Goal: Transaction & Acquisition: Subscribe to service/newsletter

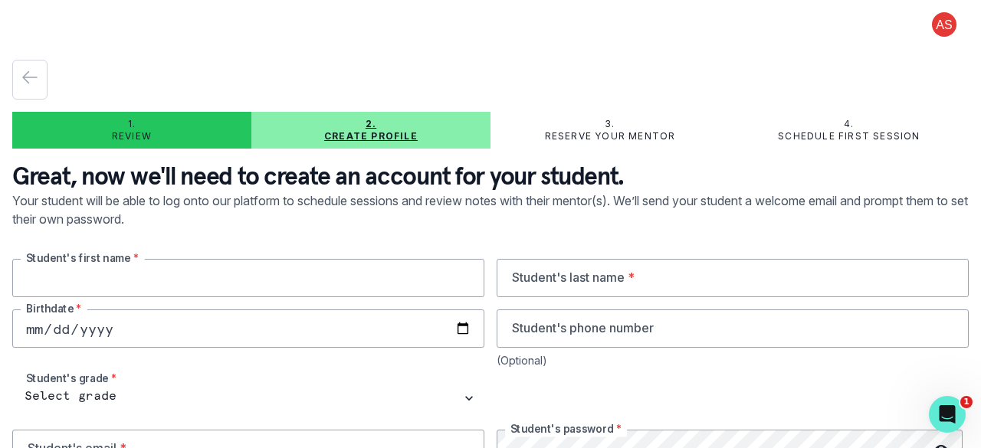
click at [306, 283] on input "text" at bounding box center [248, 278] width 472 height 38
type input "ZIYAD"
type input "ALI"
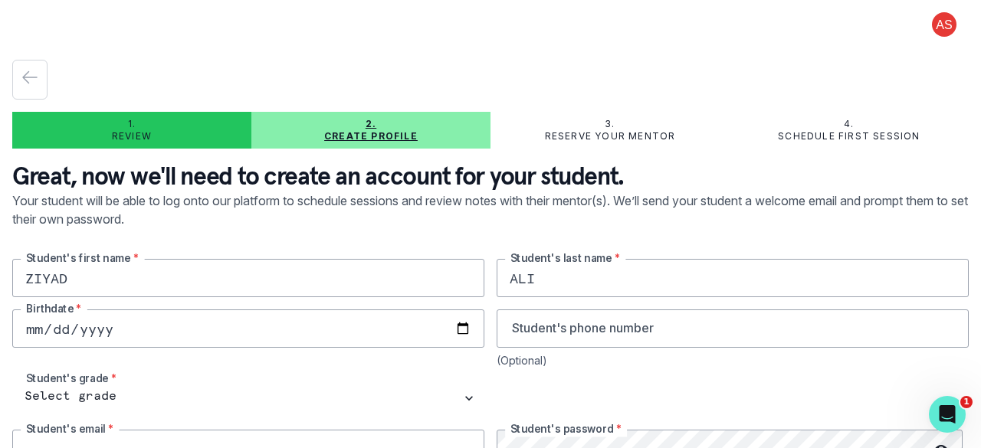
type input "[EMAIL_ADDRESS][DOMAIN_NAME]"
type input "ZIYAD"
click at [504, 281] on input "ALI" at bounding box center [733, 278] width 472 height 38
type input "ALI"
click at [432, 286] on input "ZIYAD" at bounding box center [248, 278] width 472 height 38
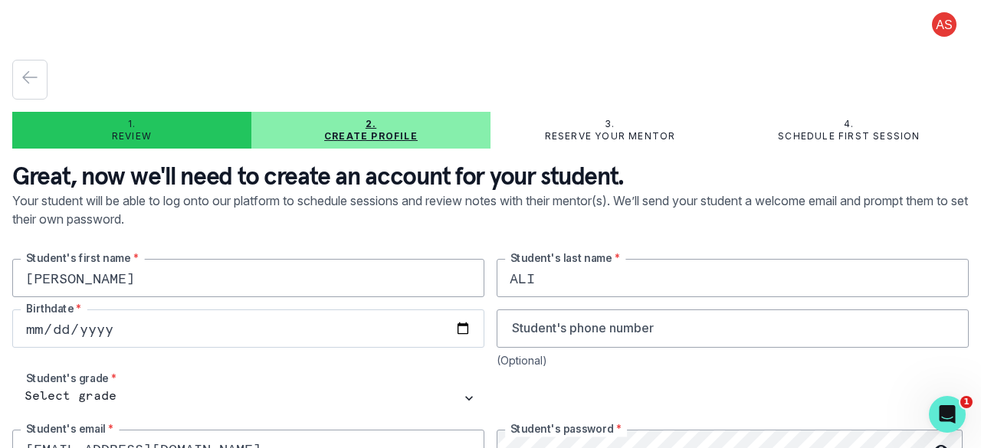
type input "[PERSON_NAME]"
click at [192, 334] on input "date" at bounding box center [248, 329] width 472 height 38
type input "[DATE]"
click at [596, 318] on input "tel" at bounding box center [733, 329] width 472 height 38
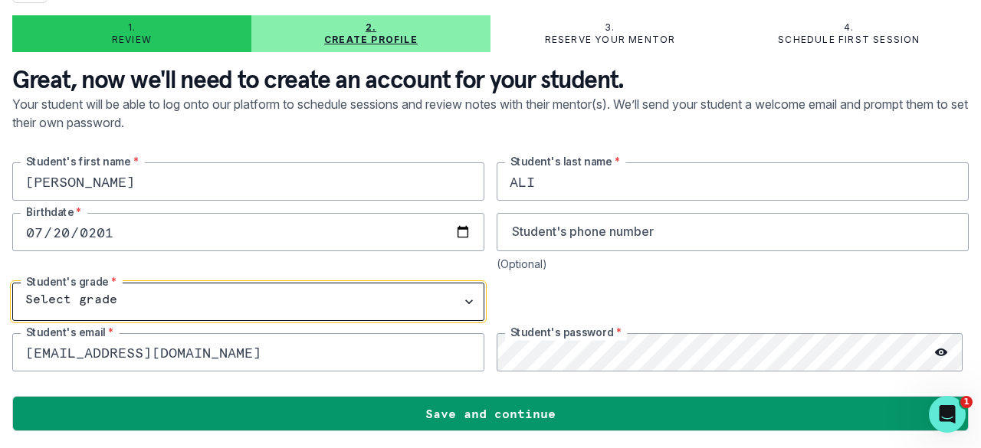
click at [83, 292] on select "Select grade 1st Grade 2nd Grade 3rd Grade 4th Grade 5th Grade 6th Grade 7th Gr…" at bounding box center [248, 302] width 472 height 38
select select "10th Grade"
click at [12, 283] on select "Select grade 1st Grade 2nd Grade 3rd Grade 4th Grade 5th Grade 6th Grade 7th Gr…" at bounding box center [248, 302] width 472 height 38
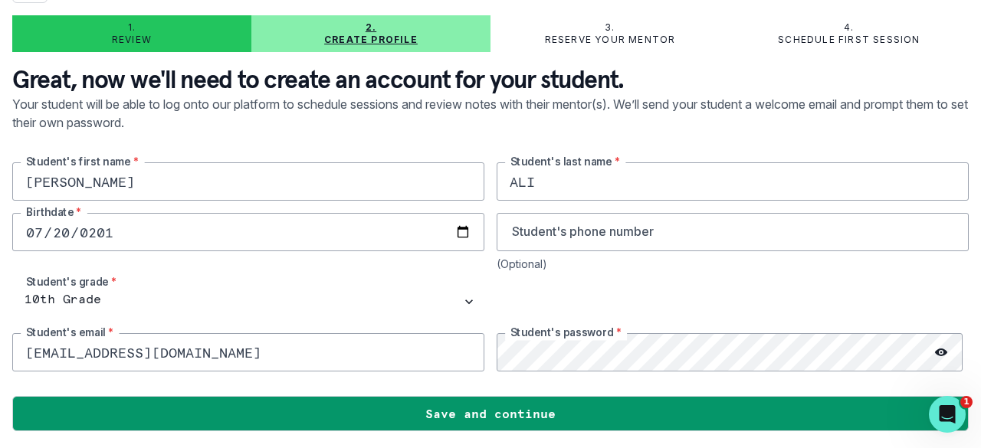
click at [248, 358] on input "[EMAIL_ADDRESS][DOMAIN_NAME]" at bounding box center [248, 352] width 472 height 38
click at [92, 350] on input "[EMAIL_ADDRESS][DOMAIN_NAME]" at bounding box center [248, 352] width 472 height 38
type input "[EMAIL_ADDRESS][DOMAIN_NAME]"
click at [935, 346] on icon at bounding box center [941, 352] width 12 height 12
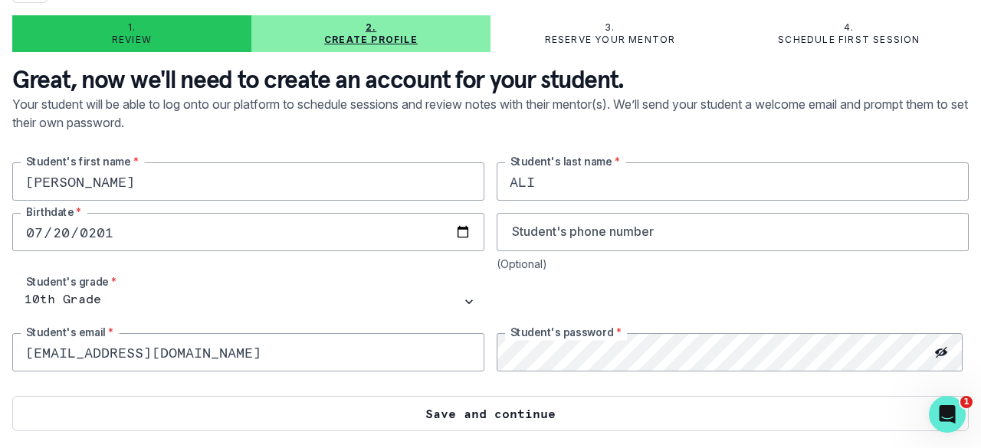
click at [861, 409] on button "Save and continue" at bounding box center [490, 413] width 957 height 35
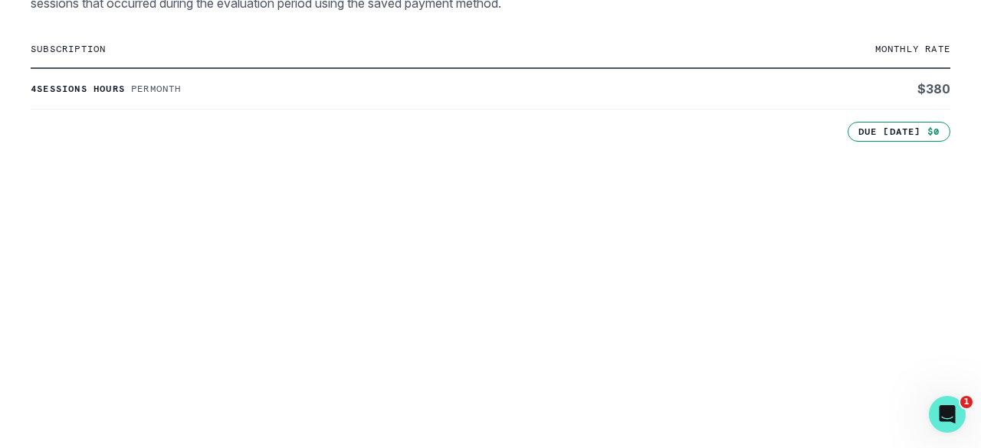
scroll to position [622, 0]
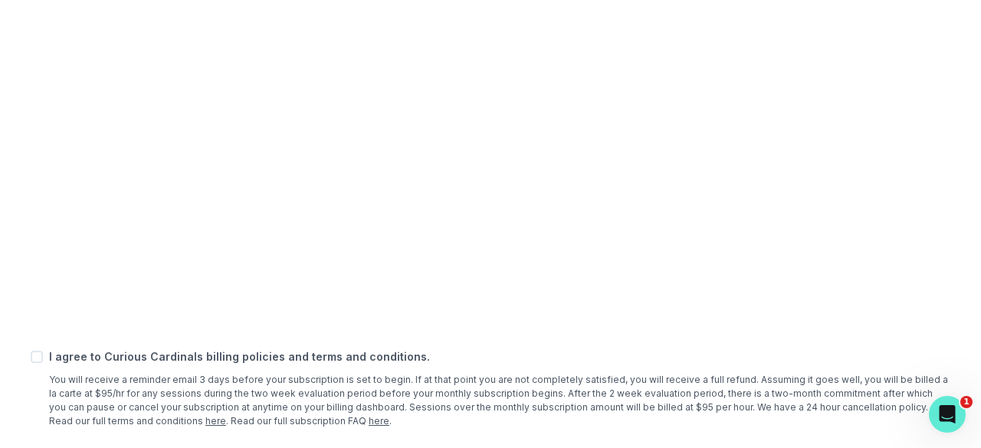
click at [36, 363] on div "I agree to Curious Cardinals billing policies and terms and conditions. You wil…" at bounding box center [491, 389] width 920 height 80
click at [36, 359] on span at bounding box center [37, 357] width 12 height 12
click at [31, 357] on input "checkbox" at bounding box center [30, 356] width 1 height 1
checkbox input "true"
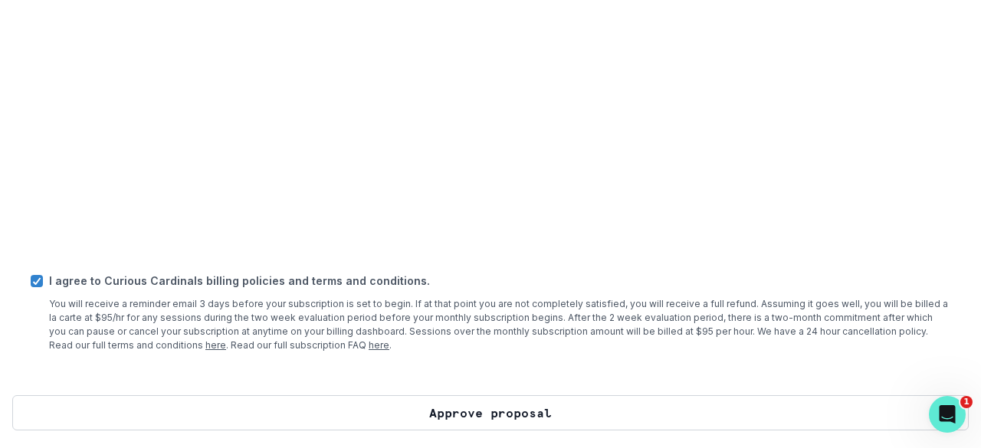
click at [624, 409] on button "Approve proposal" at bounding box center [490, 412] width 957 height 35
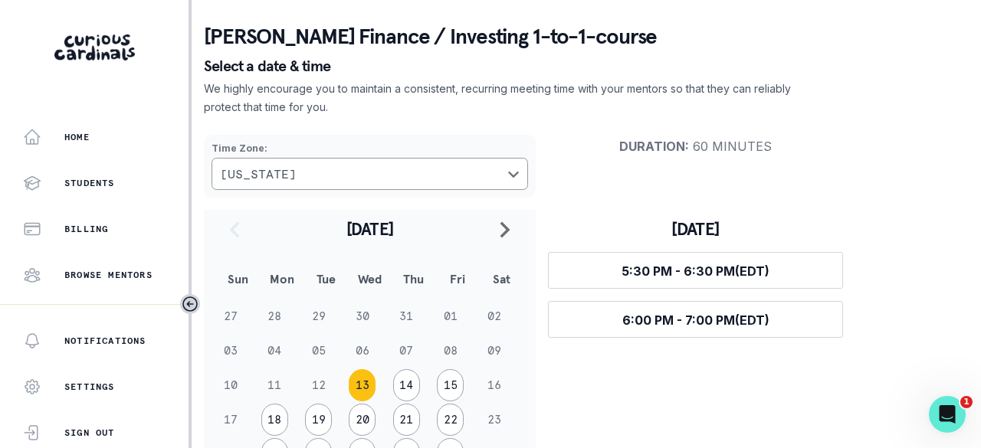
scroll to position [62, 0]
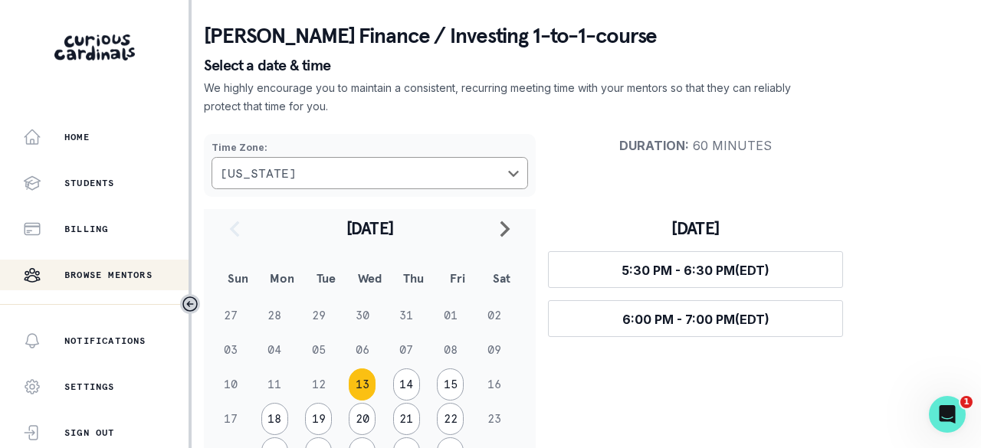
click at [135, 266] on div "Browse Mentors" at bounding box center [106, 275] width 166 height 18
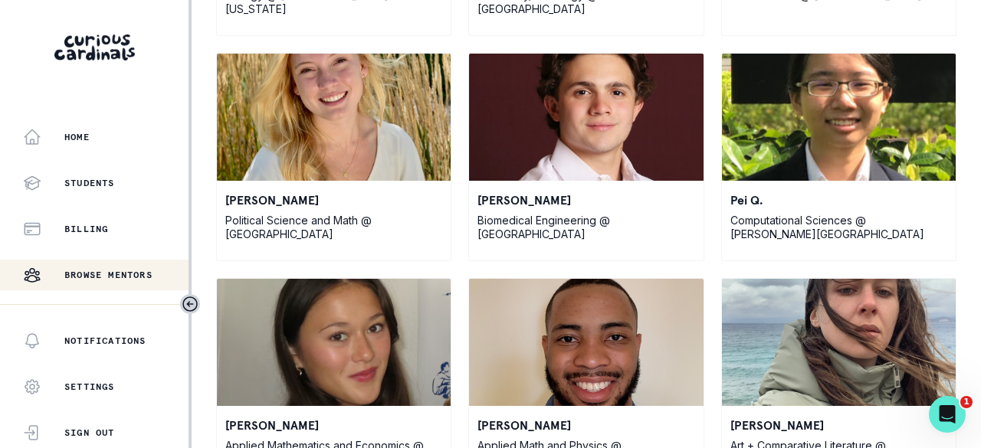
scroll to position [615, 0]
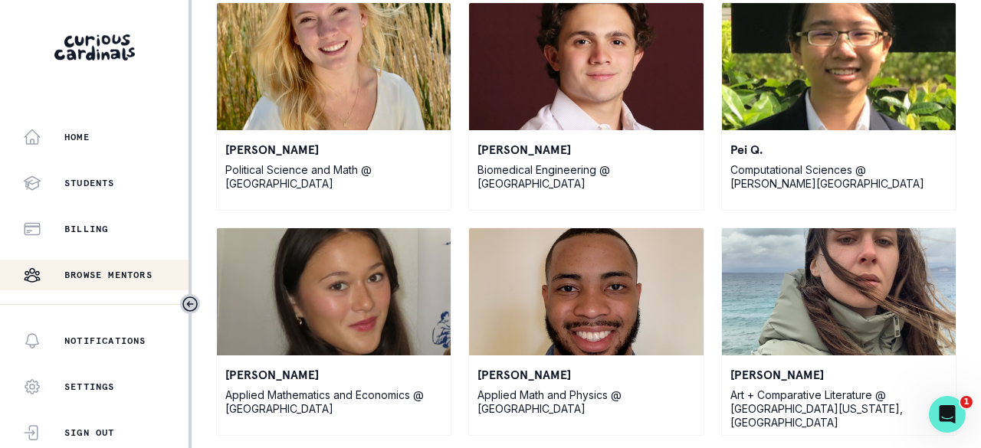
drag, startPoint x: 176, startPoint y: 204, endPoint x: 173, endPoint y: 271, distance: 66.7
click at [173, 271] on div "Home Students Billing Browse Mentors Guardian Guide Refer a friend" at bounding box center [94, 213] width 189 height 182
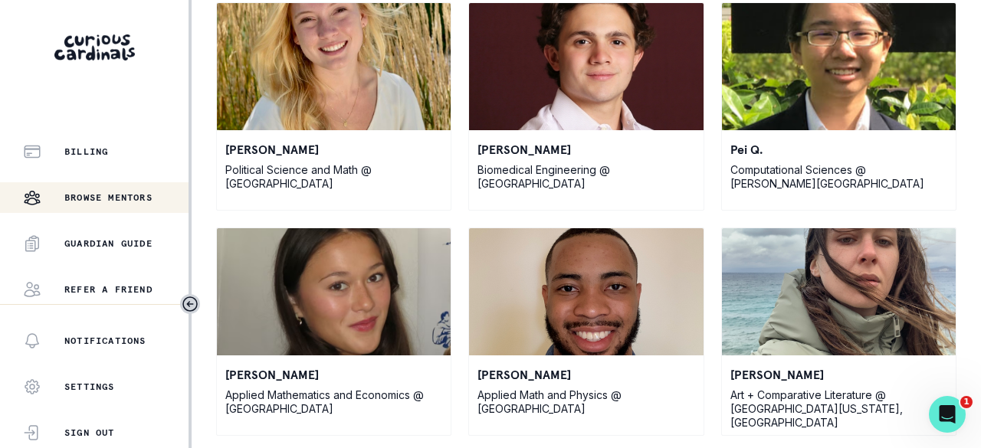
scroll to position [0, 0]
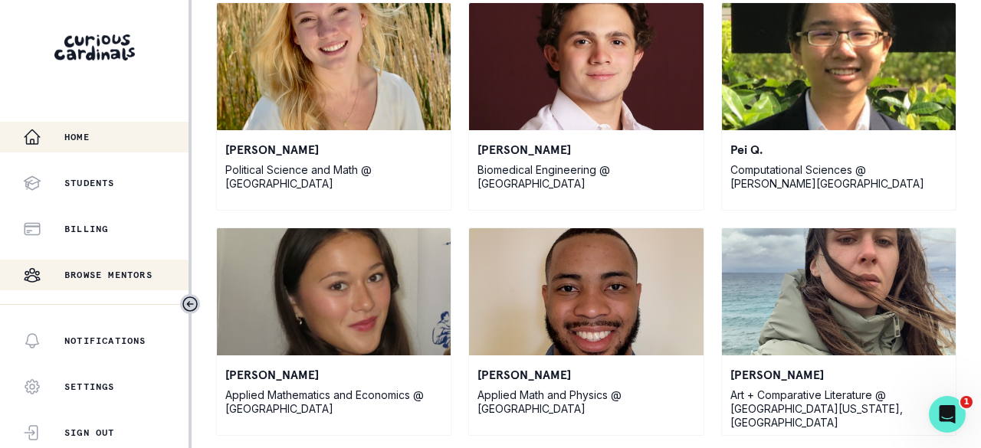
click at [50, 152] on button "Home" at bounding box center [94, 137] width 189 height 31
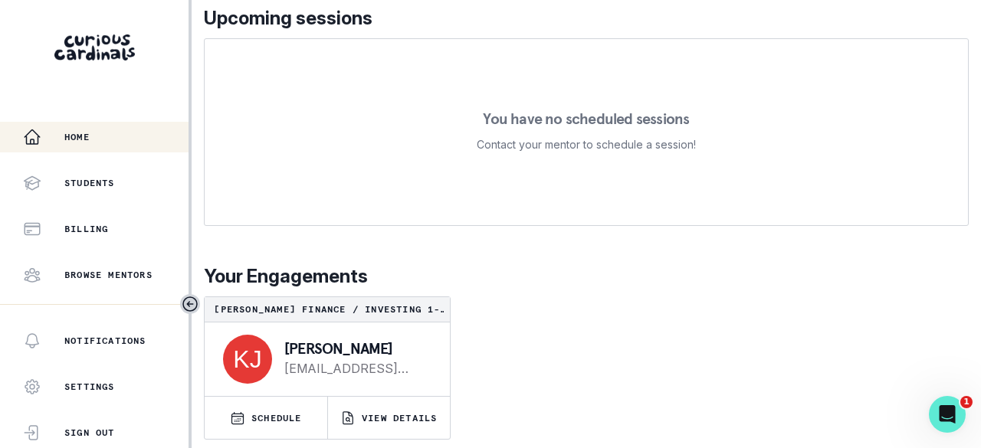
scroll to position [356, 0]
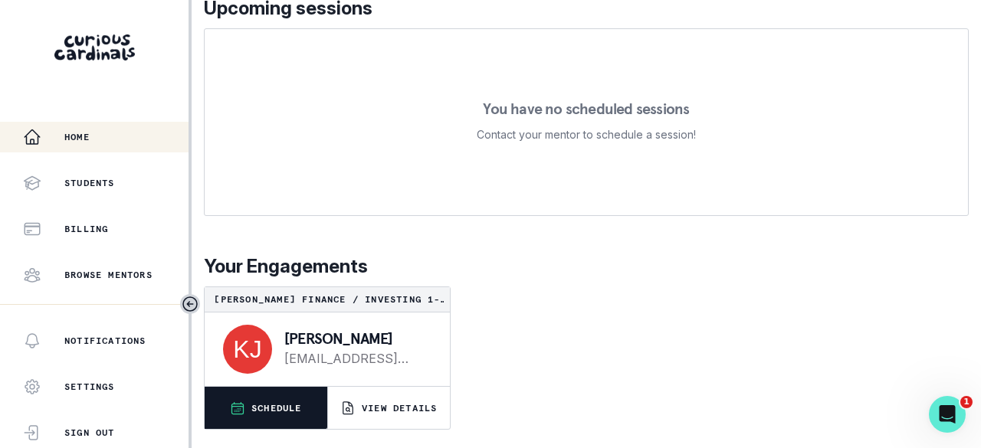
click at [297, 405] on p "SCHEDULE" at bounding box center [276, 408] width 51 height 12
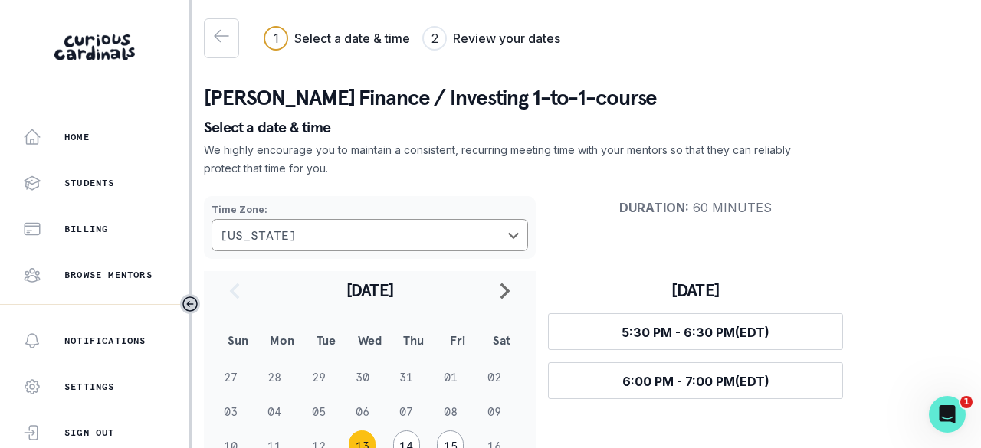
scroll to position [169, 0]
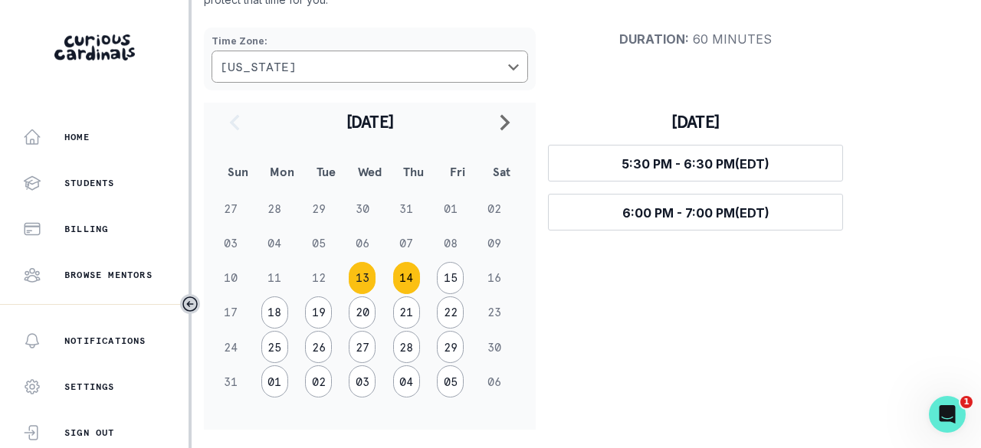
click at [415, 279] on button "14" at bounding box center [406, 278] width 27 height 32
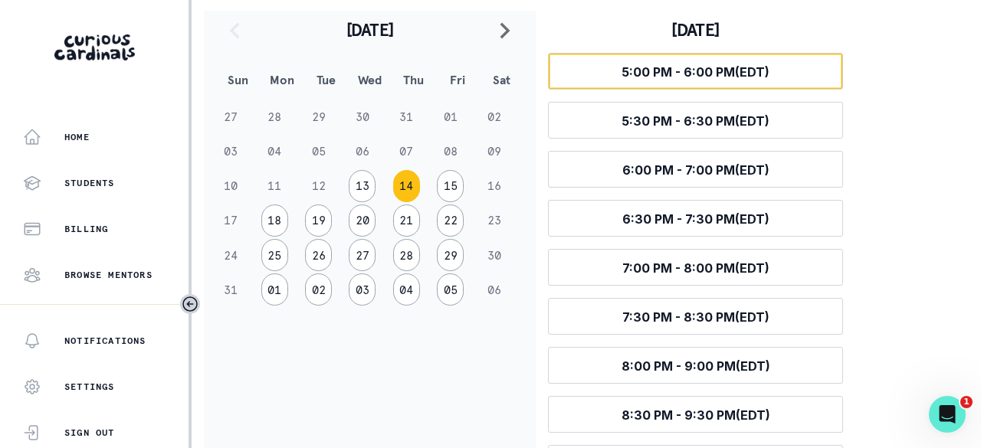
scroll to position [260, 0]
click at [767, 77] on span "5:00 PM - 6:00 PM (EDT)" at bounding box center [696, 72] width 148 height 15
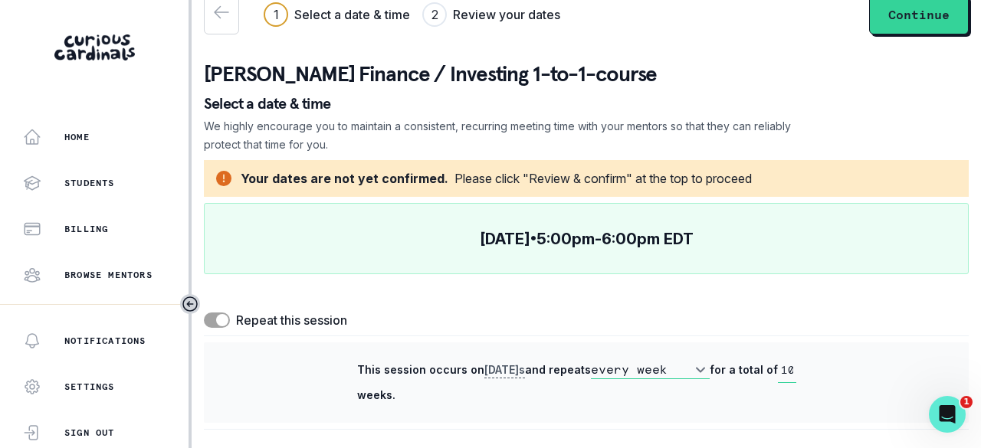
scroll to position [23, 0]
click at [213, 323] on span at bounding box center [217, 320] width 26 height 15
click at [204, 313] on input "checkbox" at bounding box center [203, 313] width 1 height 1
checkbox input "false"
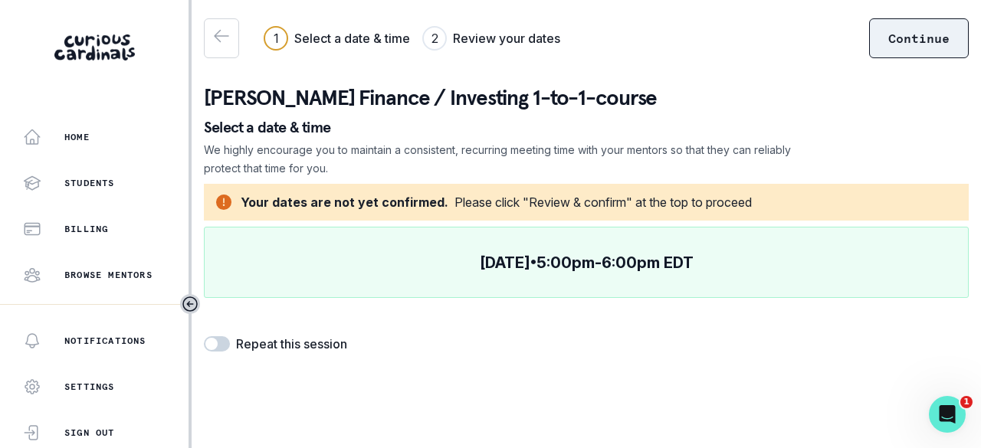
click at [927, 31] on button "Continue" at bounding box center [919, 38] width 100 height 40
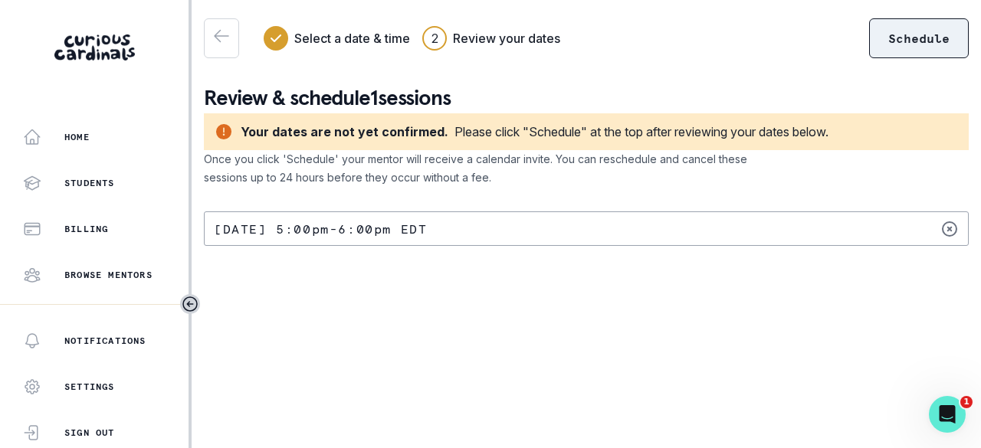
click at [949, 49] on button "Schedule" at bounding box center [919, 38] width 100 height 40
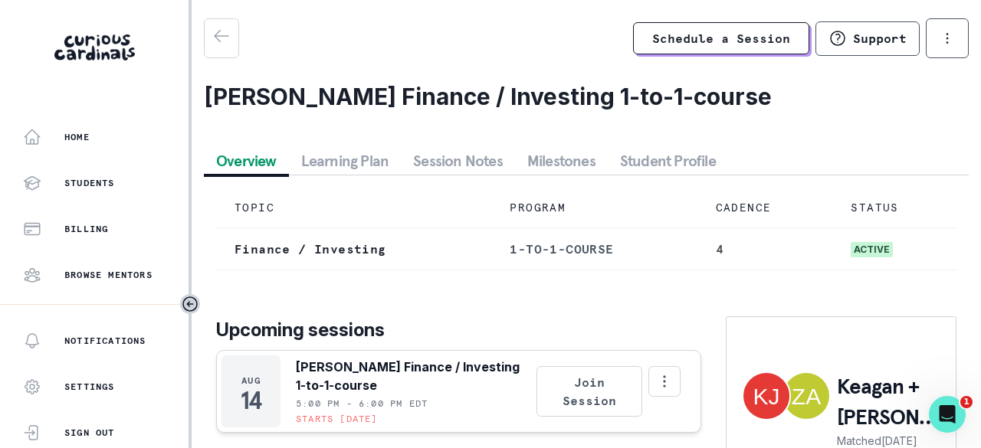
scroll to position [108, 0]
